Goal: Information Seeking & Learning: Find specific page/section

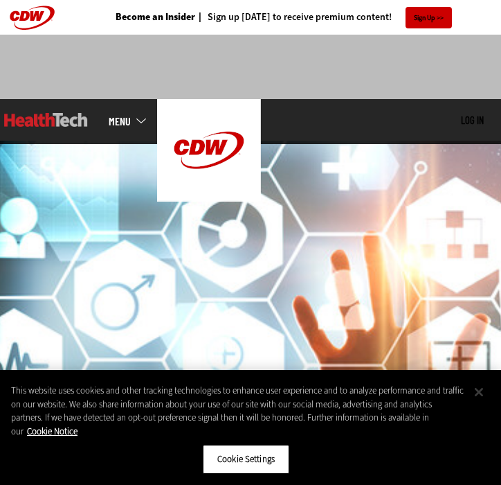
click at [478, 393] on button "Close" at bounding box center [479, 392] width 30 height 30
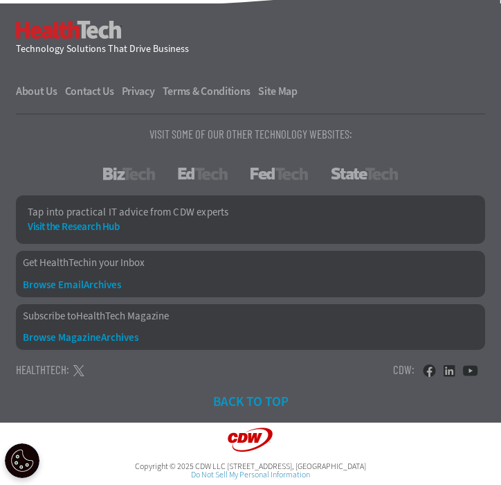
scroll to position [3588, 0]
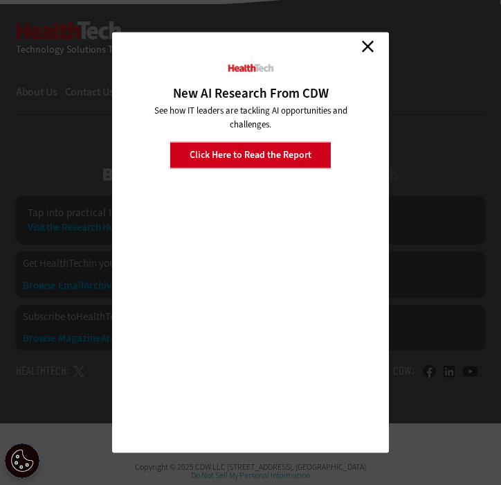
click at [373, 39] on link "Close" at bounding box center [367, 46] width 21 height 21
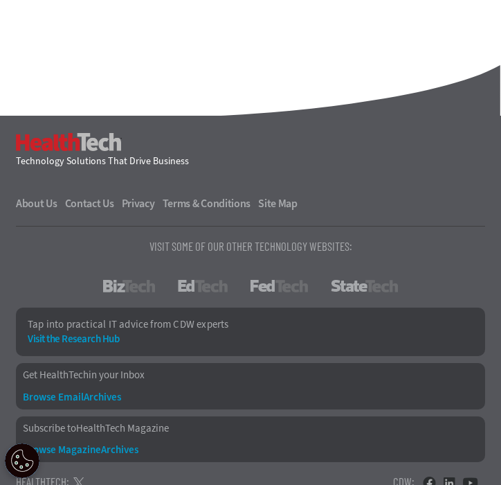
scroll to position [3462, 0]
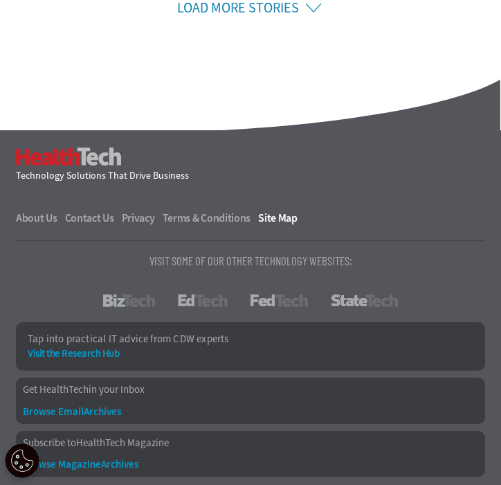
click at [281, 223] on link "Site Map" at bounding box center [277, 218] width 39 height 11
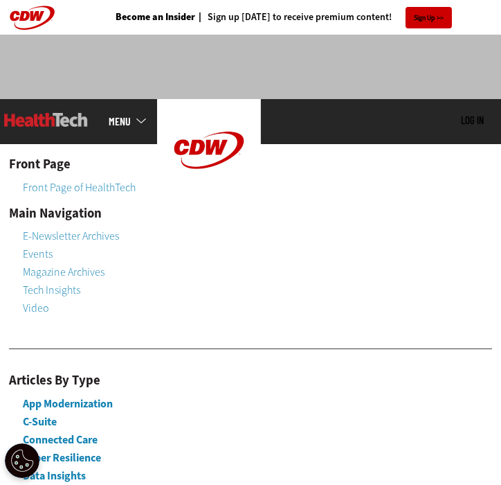
click at [113, 116] on link "MENU" at bounding box center [133, 121] width 48 height 11
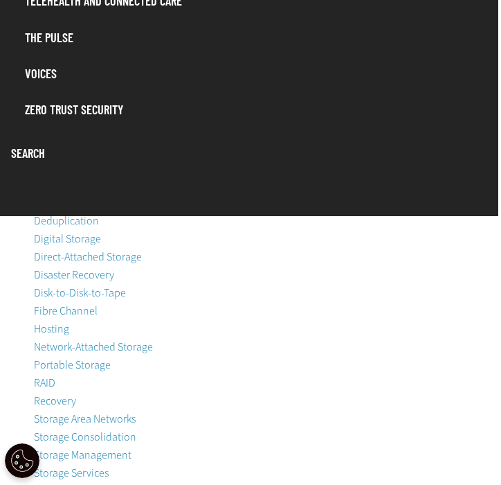
scroll to position [1445, 3]
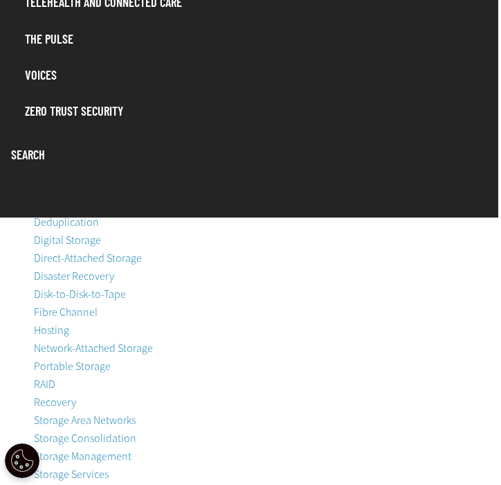
click at [24, 151] on link "Search" at bounding box center [247, 154] width 487 height 26
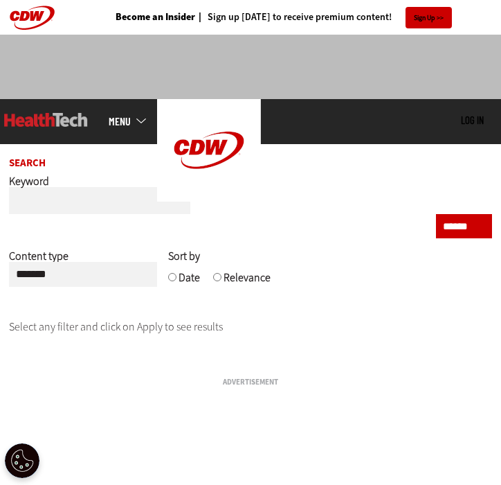
click at [37, 192] on label "Keyword" at bounding box center [29, 186] width 40 height 25
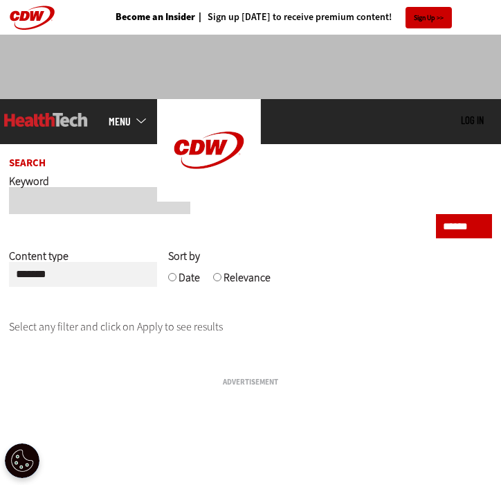
click at [39, 209] on input "text" at bounding box center [99, 200] width 181 height 27
type input "*"
type input "*********"
click at [458, 228] on input "******" at bounding box center [464, 226] width 56 height 24
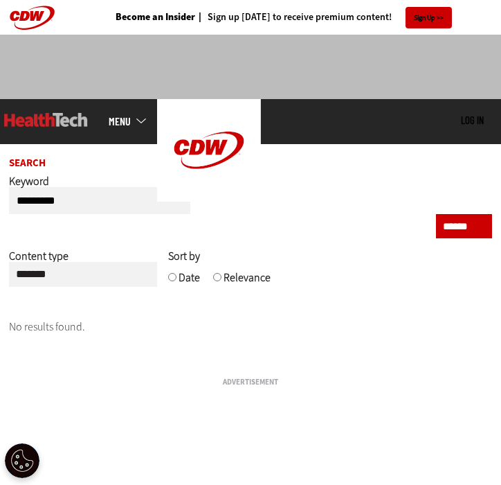
click at [53, 111] on link at bounding box center [46, 120] width 84 height 42
